Goal: Communication & Community: Ask a question

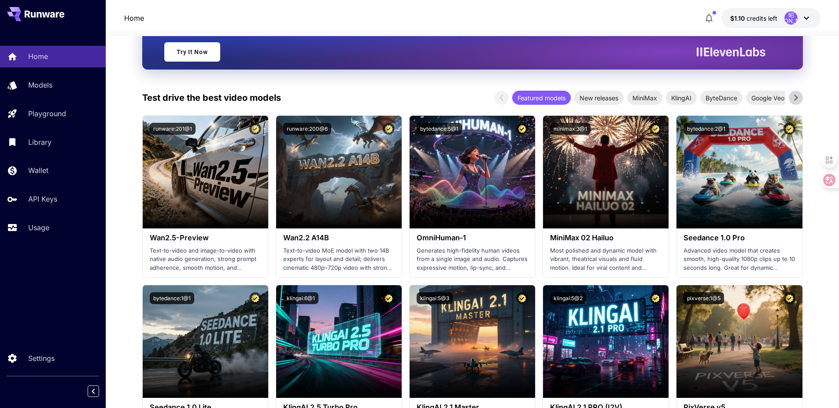
scroll to position [132, 0]
click at [807, 16] on icon at bounding box center [806, 18] width 11 height 11
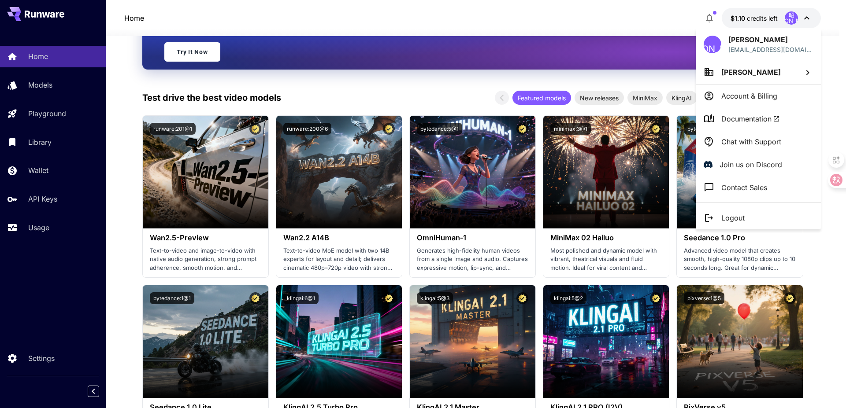
click at [727, 141] on p "Chat with Support" at bounding box center [751, 142] width 60 height 11
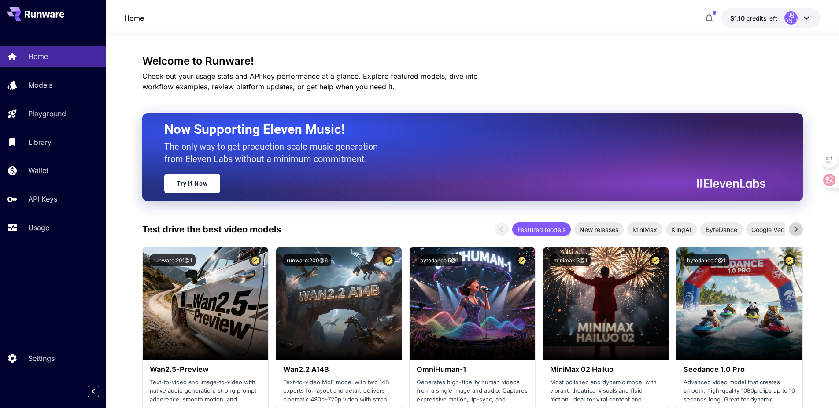
scroll to position [0, 0]
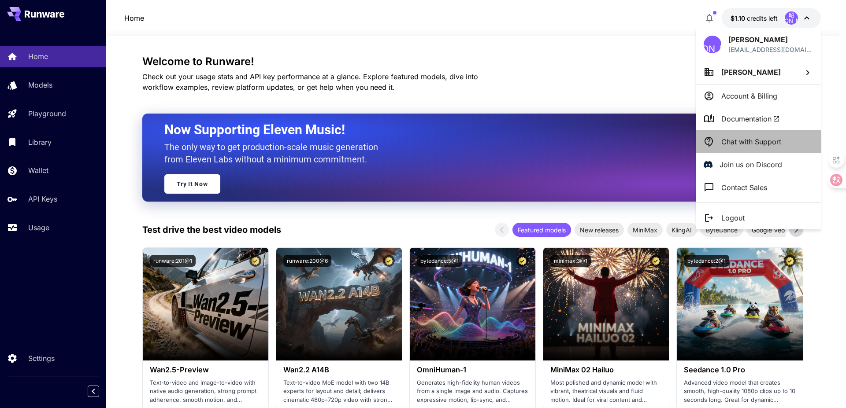
click at [760, 144] on p "Chat with Support" at bounding box center [751, 142] width 60 height 11
click at [752, 142] on p "Chat with Support" at bounding box center [751, 142] width 60 height 11
click at [751, 142] on p "Chat with Support" at bounding box center [751, 142] width 60 height 11
click at [750, 142] on p "Chat with Support" at bounding box center [751, 142] width 60 height 11
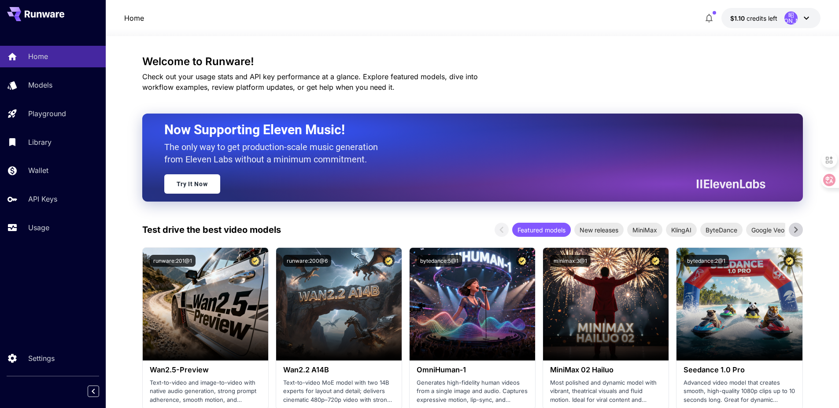
click at [750, 95] on p "Chat with Support" at bounding box center [768, 92] width 45 height 6
click at [808, 18] on icon at bounding box center [806, 18] width 5 height 3
